Goal: Communication & Community: Ask a question

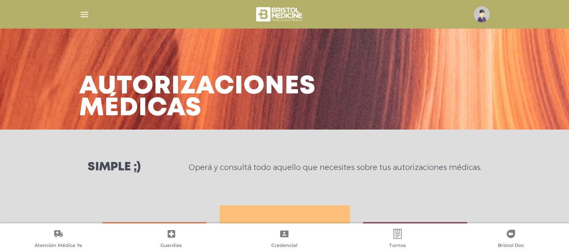
scroll to position [374, 0]
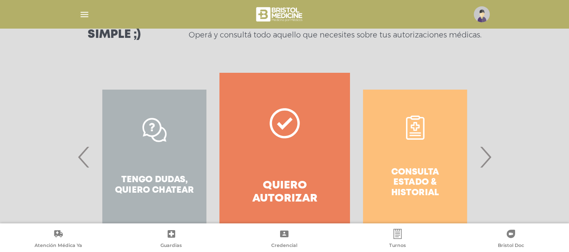
scroll to position [134, 0]
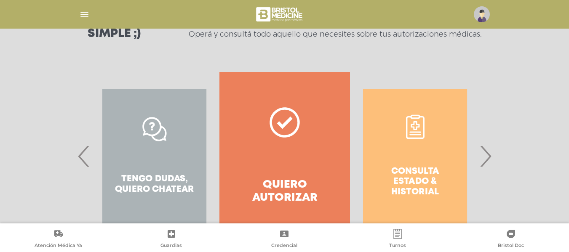
click at [487, 159] on span "›" at bounding box center [486, 157] width 16 height 46
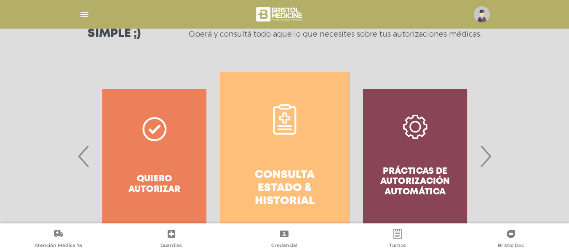
click at [301, 157] on link "Consulta estado & historial" at bounding box center [285, 156] width 130 height 169
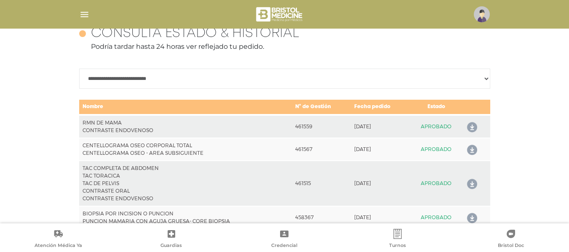
scroll to position [427, 0]
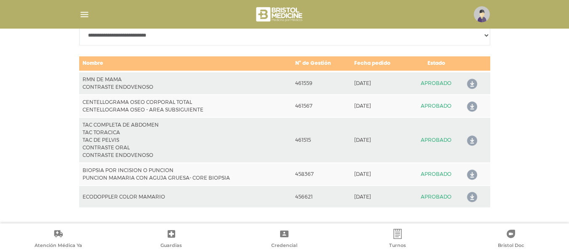
click at [472, 139] on icon at bounding box center [470, 140] width 13 height 13
click at [470, 107] on icon at bounding box center [470, 106] width 13 height 13
click at [467, 83] on icon at bounding box center [470, 84] width 13 height 13
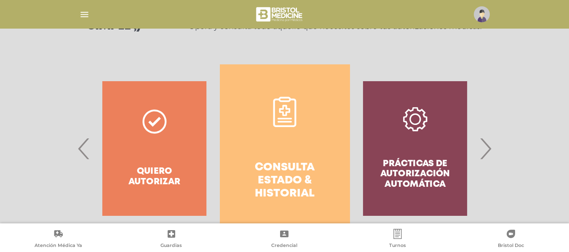
scroll to position [172, 0]
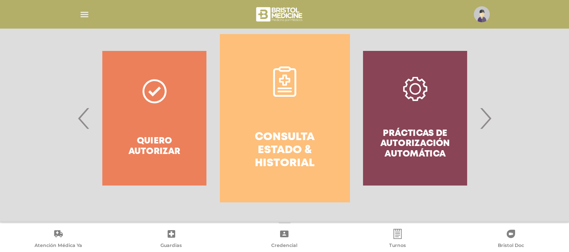
click at [84, 117] on span "‹" at bounding box center [84, 119] width 16 height 46
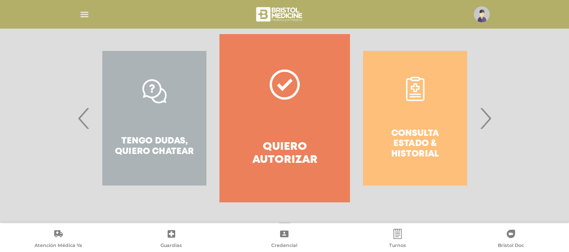
click at [84, 117] on span "‹" at bounding box center [84, 119] width 16 height 46
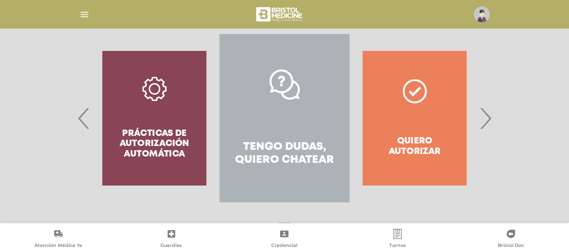
click at [290, 147] on h4 "Tengo dudas, quiero chatear" at bounding box center [285, 154] width 100 height 26
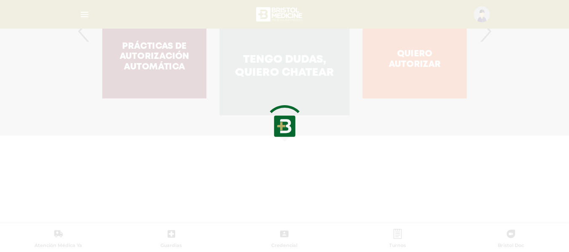
scroll to position [331, 0]
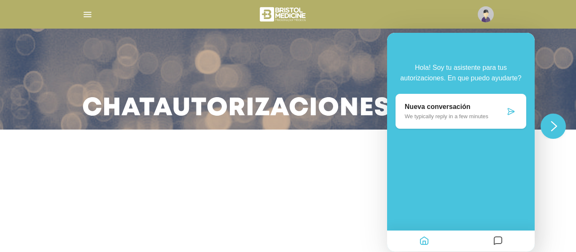
click at [510, 114] on icon at bounding box center [511, 111] width 8 height 8
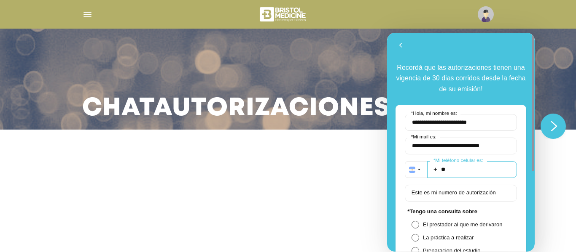
click at [466, 174] on input "**" at bounding box center [472, 169] width 90 height 17
click at [464, 172] on input "**" at bounding box center [472, 169] width 90 height 17
type input "**********"
drag, startPoint x: 533, startPoint y: 113, endPoint x: 530, endPoint y: 153, distance: 40.1
click at [530, 153] on div at bounding box center [531, 142] width 6 height 219
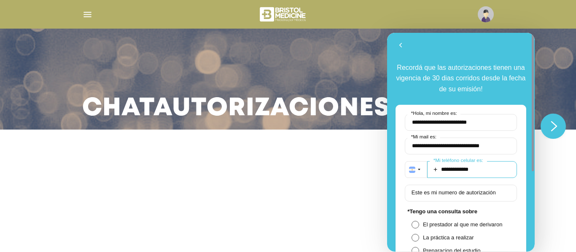
drag, startPoint x: 533, startPoint y: 134, endPoint x: 529, endPoint y: 163, distance: 29.0
click at [531, 152] on div at bounding box center [531, 142] width 6 height 219
click at [456, 236] on span "La práctica a realizar" at bounding box center [466, 238] width 87 height 6
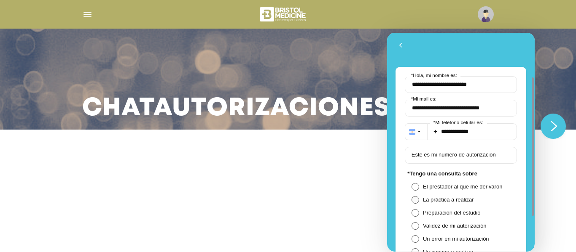
scroll to position [51, 0]
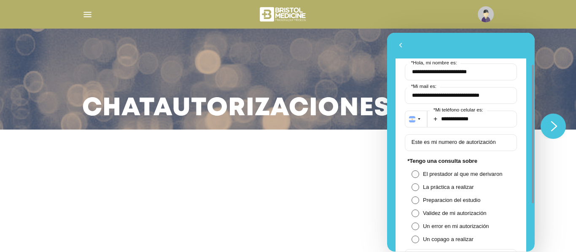
click at [485, 174] on span "El prestador al que me derivaron" at bounding box center [466, 174] width 87 height 6
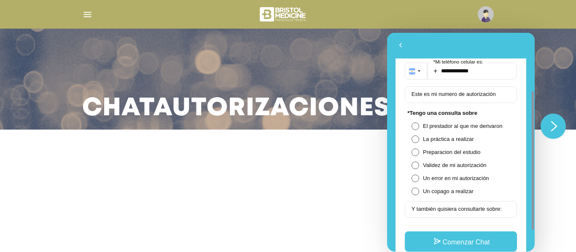
scroll to position [96, 0]
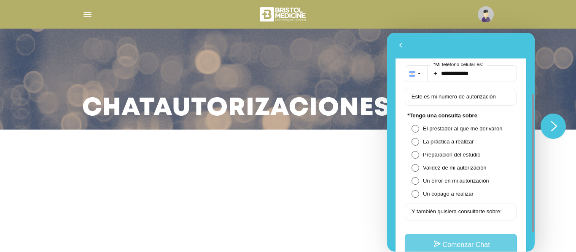
click at [471, 242] on button "Comenzar Chat" at bounding box center [461, 244] width 112 height 20
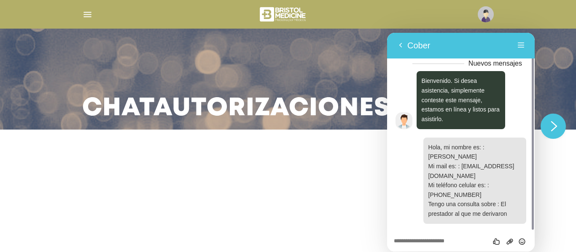
click at [436, 237] on div "Califica este chat Subir Archivo Insertar emoji" at bounding box center [461, 241] width 148 height 21
click at [433, 240] on textarea at bounding box center [461, 242] width 134 height 7
type textarea "****"
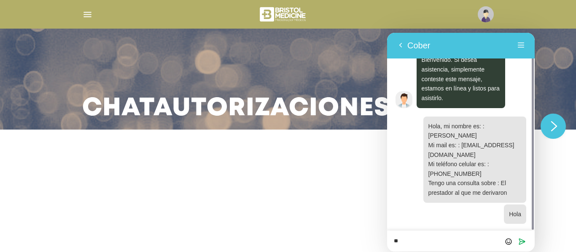
type textarea "*"
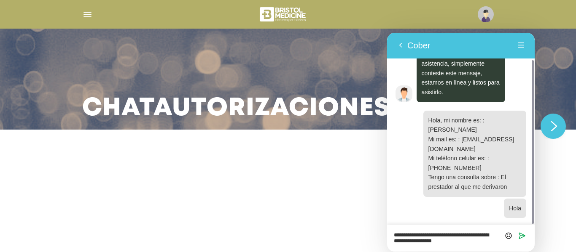
type textarea "**********"
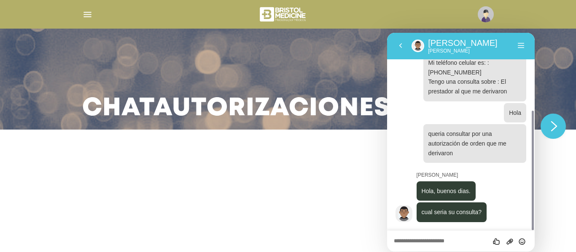
scroll to position [126, 0]
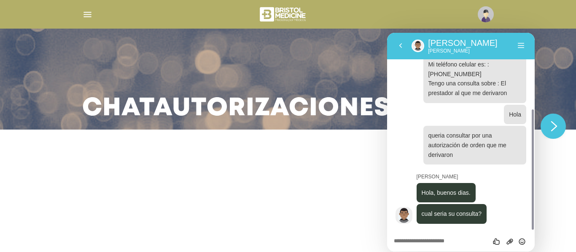
click at [452, 235] on div "Califica este chat Subir Archivo Insertar emoji" at bounding box center [461, 241] width 148 height 21
click at [440, 244] on textarea at bounding box center [461, 242] width 134 height 7
type textarea "**********"
type textarea "*"
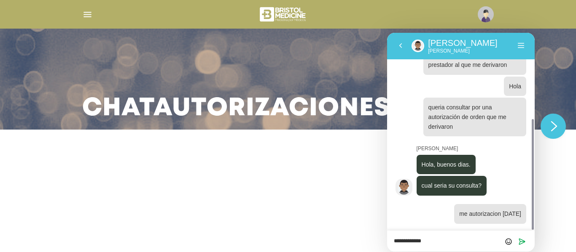
type textarea "**********"
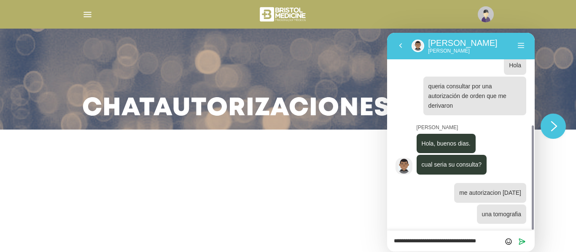
scroll to position [0, 0]
type textarea "**********"
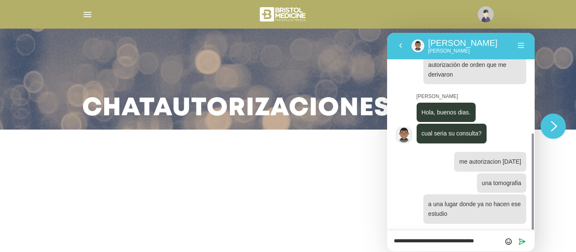
type textarea "**********"
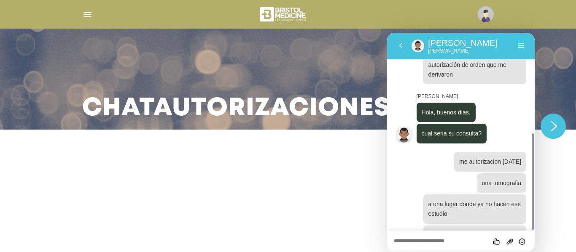
scroll to position [237, 0]
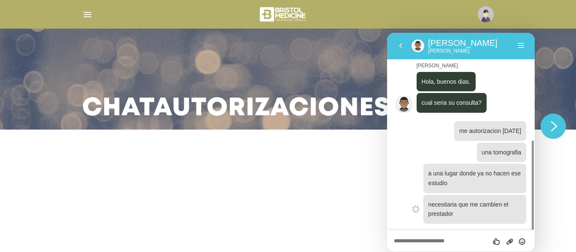
type textarea "*"
type textarea "**********"
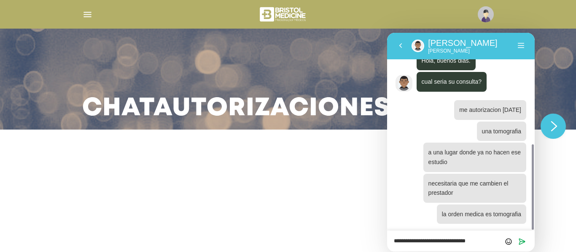
type textarea "**********"
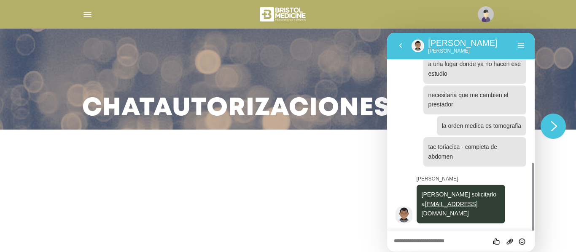
scroll to position [346, 0]
drag, startPoint x: 533, startPoint y: 180, endPoint x: 921, endPoint y: 236, distance: 392.3
click at [534, 203] on html "Atrás Yonathan Yonathan Yonathan Menú Atrás Califica este chat Subir Archivo In…" at bounding box center [461, 142] width 148 height 219
click at [461, 241] on textarea at bounding box center [461, 242] width 134 height 7
type textarea "**********"
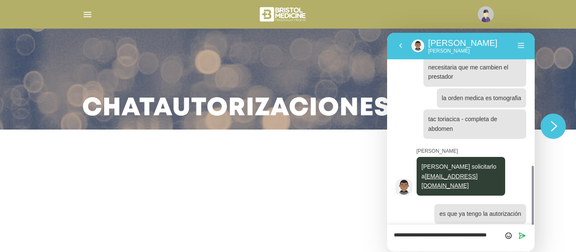
scroll to position [381, 0]
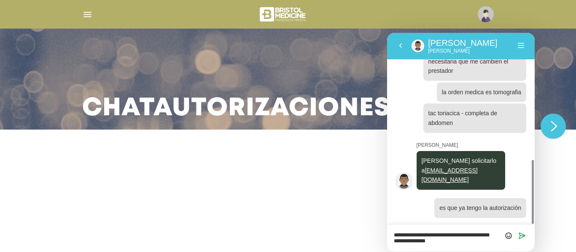
type textarea "**********"
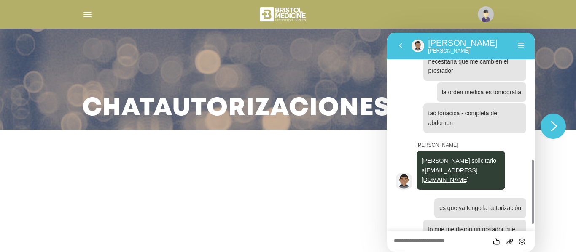
scroll to position [405, 0]
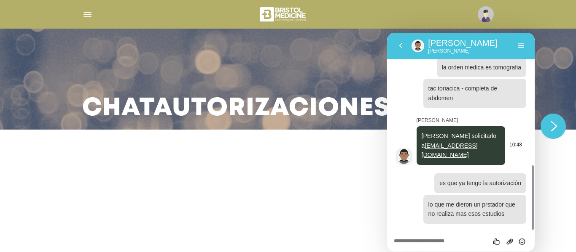
drag, startPoint x: 446, startPoint y: 156, endPoint x: 421, endPoint y: 148, distance: 26.8
click at [421, 148] on div "Debe solicitarlo a central.autorizaciones@cober.com.ar" at bounding box center [460, 145] width 89 height 39
copy link "central.autorizaciones@cober.com.ar"
drag, startPoint x: 533, startPoint y: 180, endPoint x: 533, endPoint y: 199, distance: 18.5
click at [533, 196] on div at bounding box center [532, 198] width 2 height 64
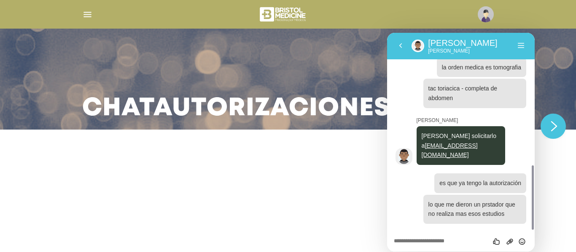
drag, startPoint x: 532, startPoint y: 173, endPoint x: 529, endPoint y: 201, distance: 28.4
click at [529, 198] on div at bounding box center [531, 132] width 6 height 198
drag, startPoint x: 922, startPoint y: 206, endPoint x: 531, endPoint y: 180, distance: 391.1
drag, startPoint x: 532, startPoint y: 180, endPoint x: 532, endPoint y: 193, distance: 12.6
click at [532, 192] on div at bounding box center [532, 198] width 2 height 64
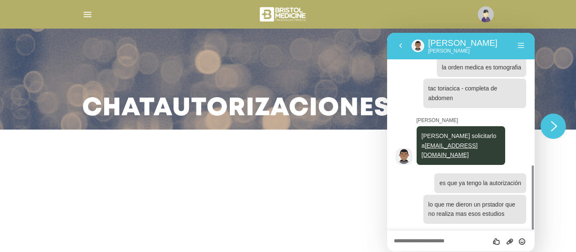
click at [436, 239] on textarea at bounding box center [461, 242] width 134 height 7
type textarea "****"
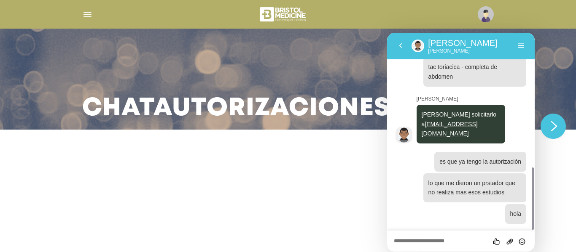
click at [530, 54] on div "Atrás Yonathan Yonathan Yonathan Menú" at bounding box center [461, 45] width 148 height 27
click at [527, 50] on button "Menú" at bounding box center [520, 46] width 13 height 13
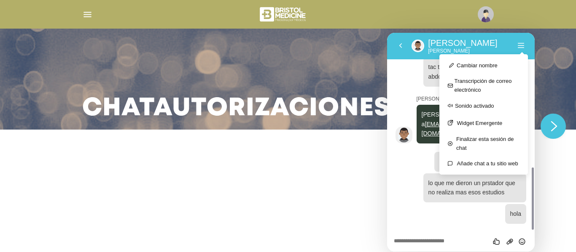
click at [538, 77] on div "Chat Autorizaciones" at bounding box center [288, 65] width 576 height 130
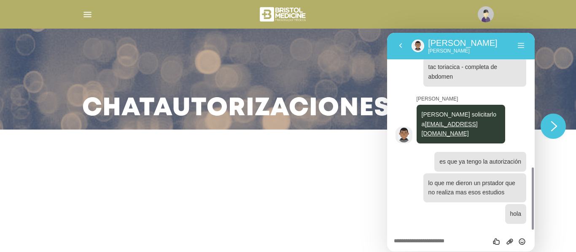
click at [555, 89] on div "Chat Autorizaciones" at bounding box center [288, 65] width 576 height 130
click at [186, 201] on main "Chat Autorizaciones" at bounding box center [288, 126] width 576 height 252
click at [397, 50] on button "Atrás" at bounding box center [400, 46] width 13 height 13
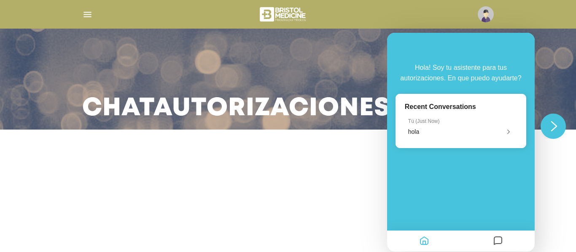
scroll to position [406, 0]
click at [283, 108] on h3 "Chat Autorizaciones" at bounding box center [236, 109] width 308 height 22
click at [85, 11] on img "button" at bounding box center [87, 14] width 11 height 11
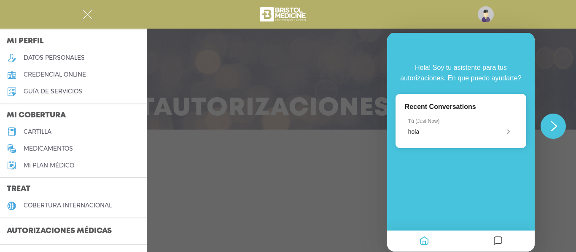
scroll to position [0, 0]
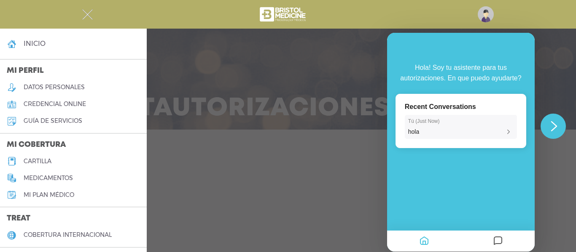
click at [431, 128] on div "hola" at bounding box center [460, 132] width 105 height 8
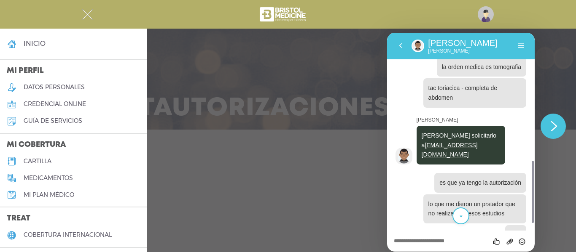
click at [460, 214] on icon "scroll to bottom" at bounding box center [461, 217] width 6 height 17
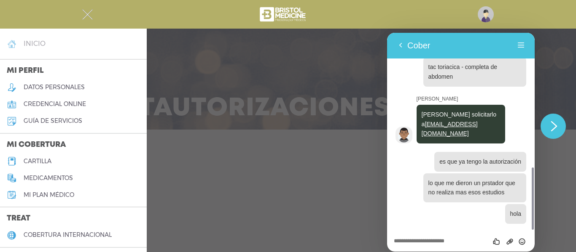
click at [62, 47] on link "inicio" at bounding box center [73, 43] width 147 height 17
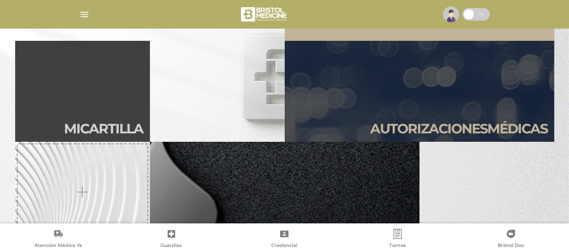
scroll to position [187, 0]
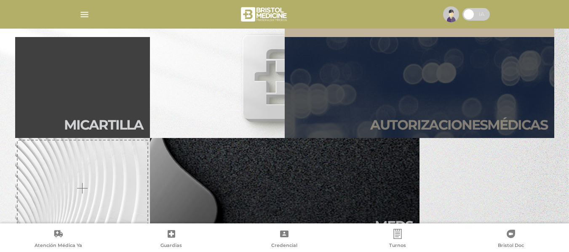
click at [513, 80] on link "Autori zaciones médicas" at bounding box center [420, 87] width 270 height 101
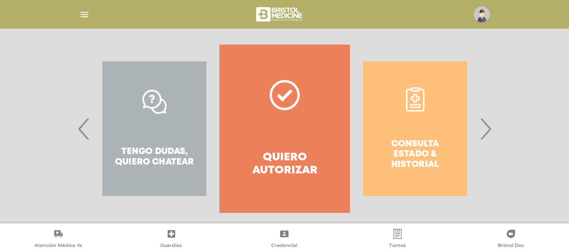
scroll to position [171, 0]
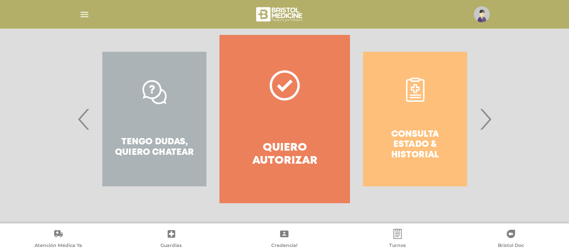
click at [488, 121] on span "›" at bounding box center [486, 120] width 16 height 46
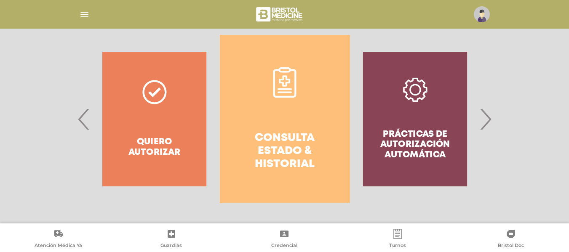
click at [281, 100] on link "Consulta estado & historial" at bounding box center [285, 119] width 130 height 169
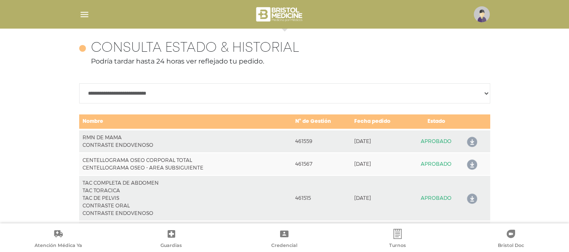
scroll to position [374, 0]
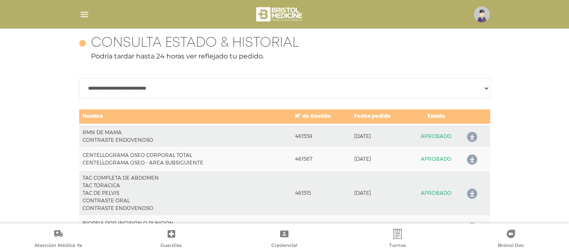
drag, startPoint x: 569, startPoint y: 162, endPoint x: 571, endPoint y: 172, distance: 10.3
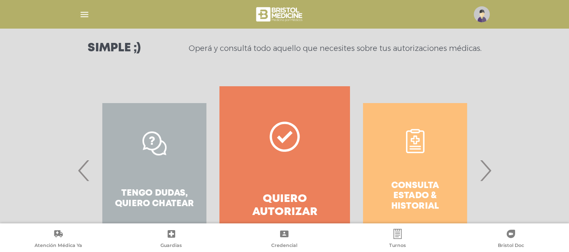
scroll to position [171, 0]
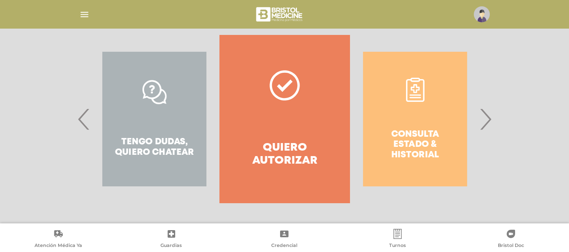
click at [486, 119] on span "›" at bounding box center [486, 120] width 16 height 46
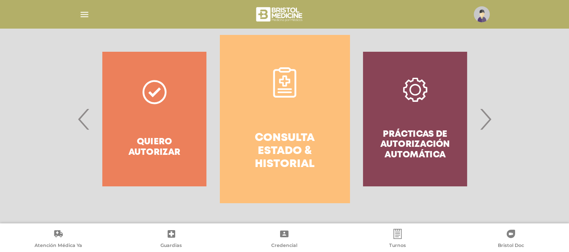
click at [327, 125] on link "Consulta estado & historial" at bounding box center [285, 119] width 130 height 169
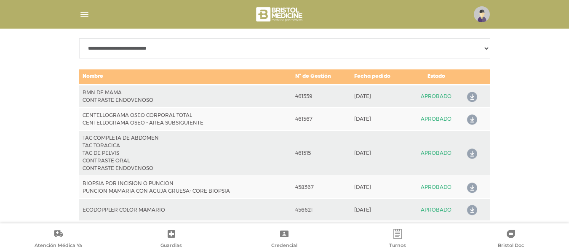
scroll to position [427, 0]
